Goal: Task Accomplishment & Management: Manage account settings

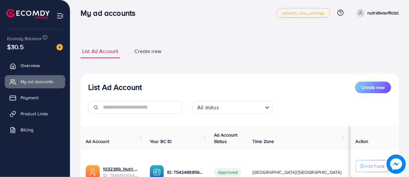
scroll to position [3, 0]
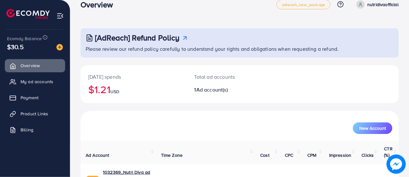
scroll to position [44, 0]
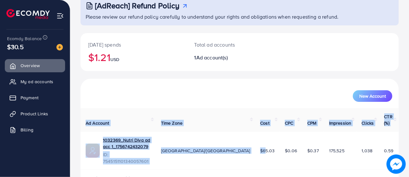
drag, startPoint x: 252, startPoint y: 135, endPoint x: 411, endPoint y: 141, distance: 159.1
click at [409, 133] on html "Overview adreach_new_package Help Center Contact Support Plans and Pricing Term…" at bounding box center [204, 44] width 409 height 177
click at [34, 102] on link "Payment" at bounding box center [35, 97] width 60 height 13
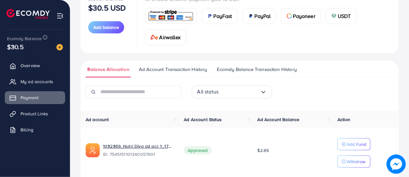
scroll to position [79, 0]
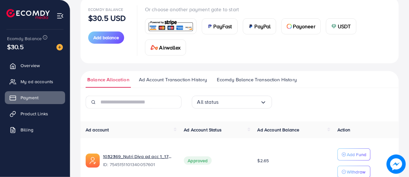
click at [236, 79] on span "Ecomdy Balance Transaction History" at bounding box center [257, 79] width 80 height 7
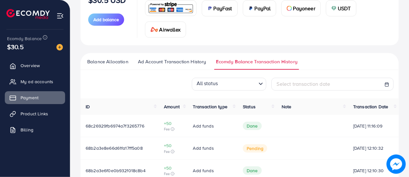
scroll to position [128, 0]
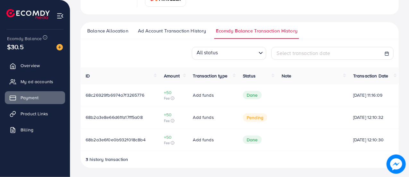
click at [182, 27] on span "Ad Account Transaction History" at bounding box center [172, 30] width 68 height 7
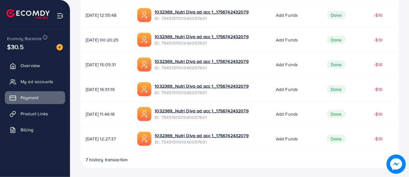
scroll to position [73, 0]
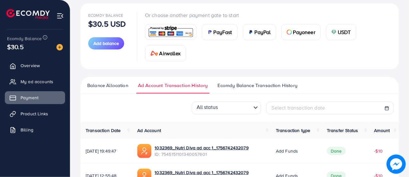
click at [124, 87] on span "Balance Allocation" at bounding box center [107, 85] width 41 height 7
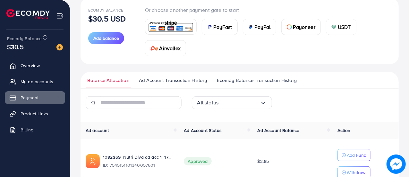
scroll to position [47, 0]
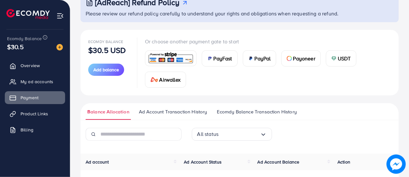
click at [233, 110] on span "Ecomdy Balance Transaction History" at bounding box center [257, 111] width 80 height 7
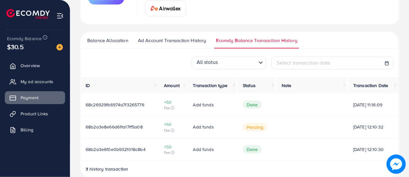
scroll to position [128, 0]
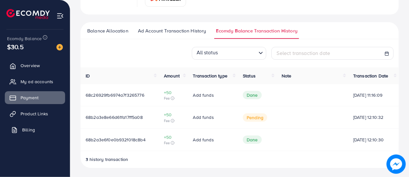
click at [50, 131] on link "Billing" at bounding box center [35, 129] width 60 height 13
